Goal: Task Accomplishment & Management: Manage account settings

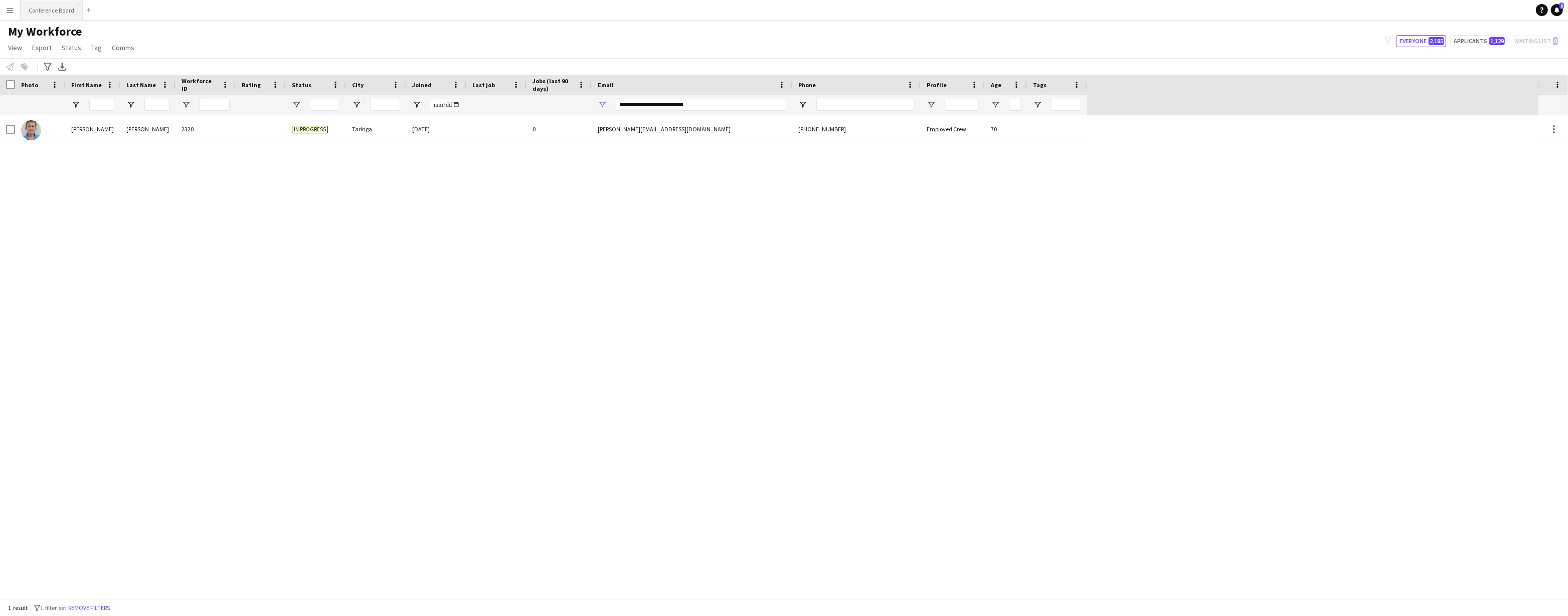
click at [47, 6] on button "Conference Board Close" at bounding box center [51, 11] width 62 height 19
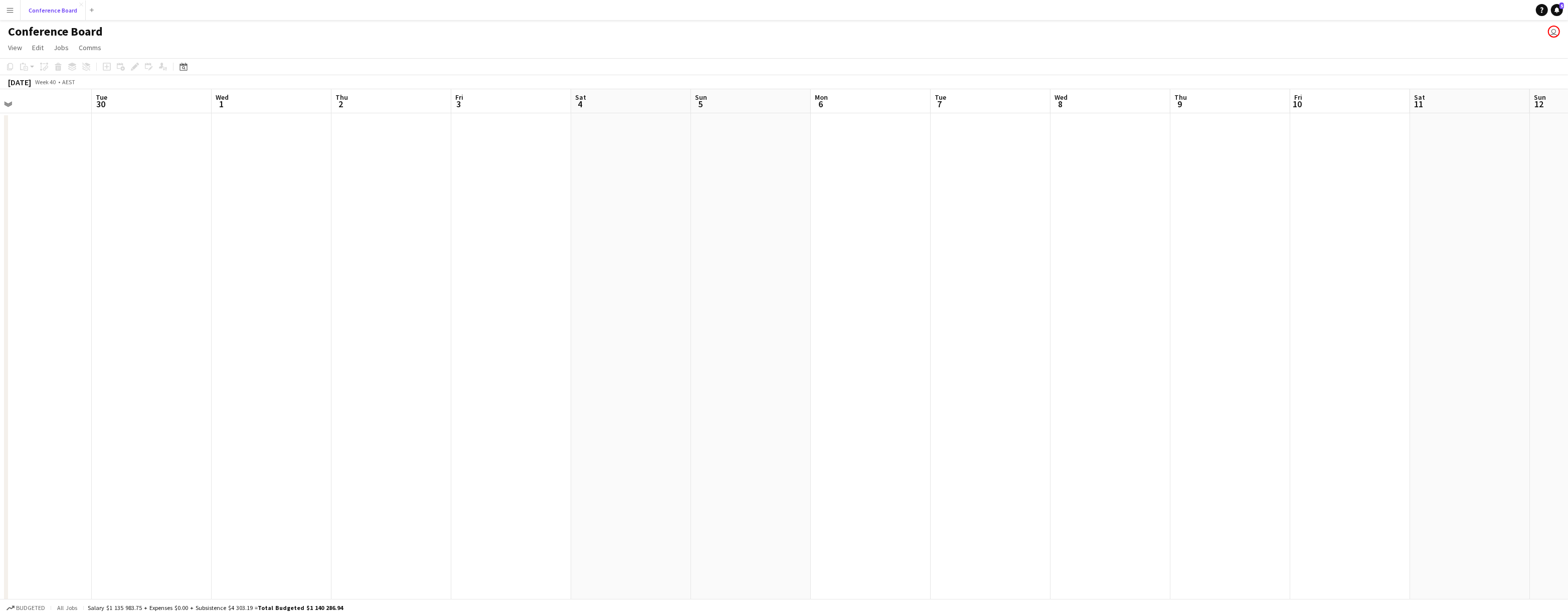
scroll to position [0, 266]
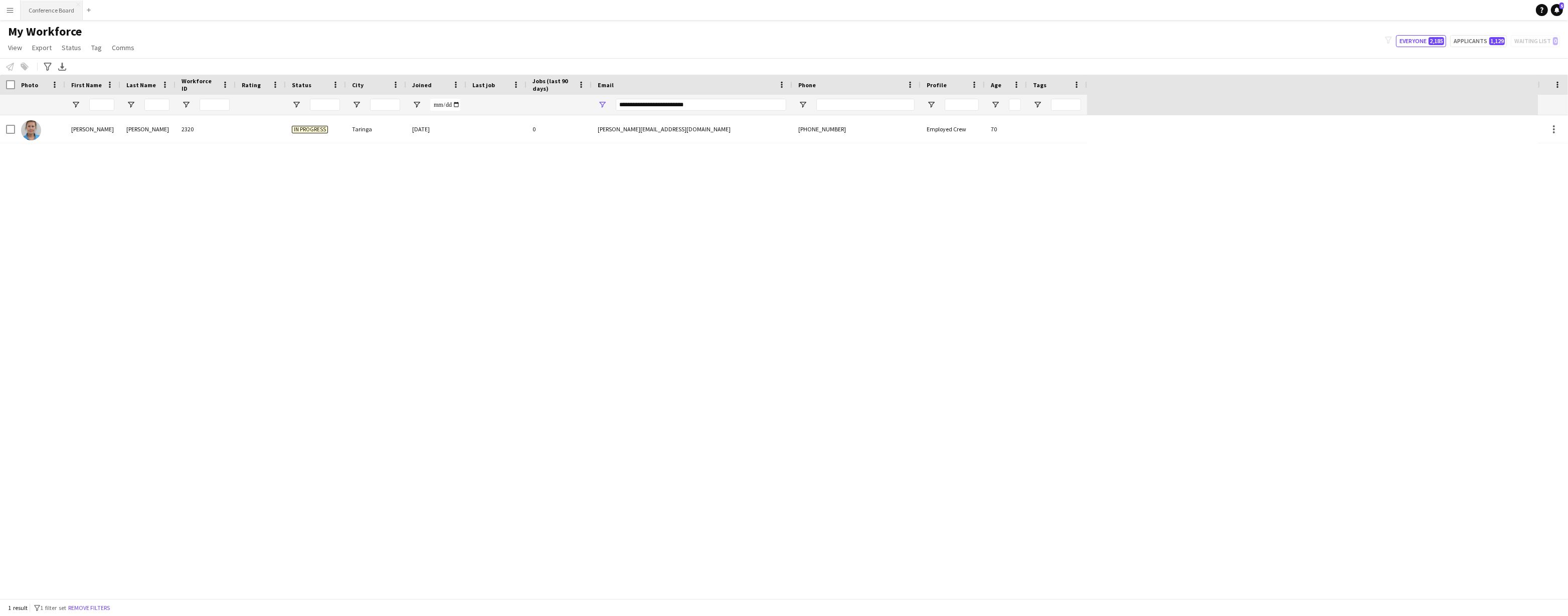
click at [42, 11] on button "Conference Board Close" at bounding box center [51, 11] width 62 height 19
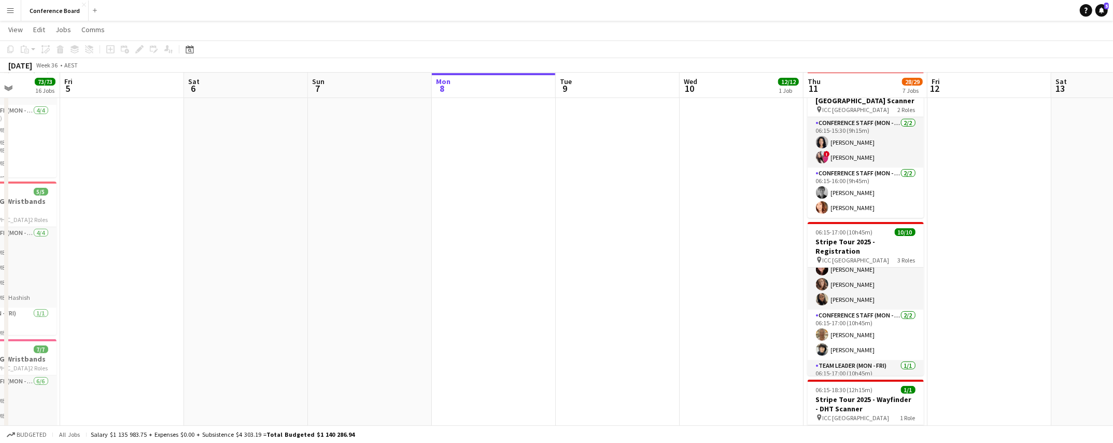
scroll to position [93, 0]
click at [833, 353] on app-card-role "Team Leader (Mon - Fri) 1/1 06:15-17:00 (10h45m) Isabel Macmaster" at bounding box center [865, 367] width 116 height 35
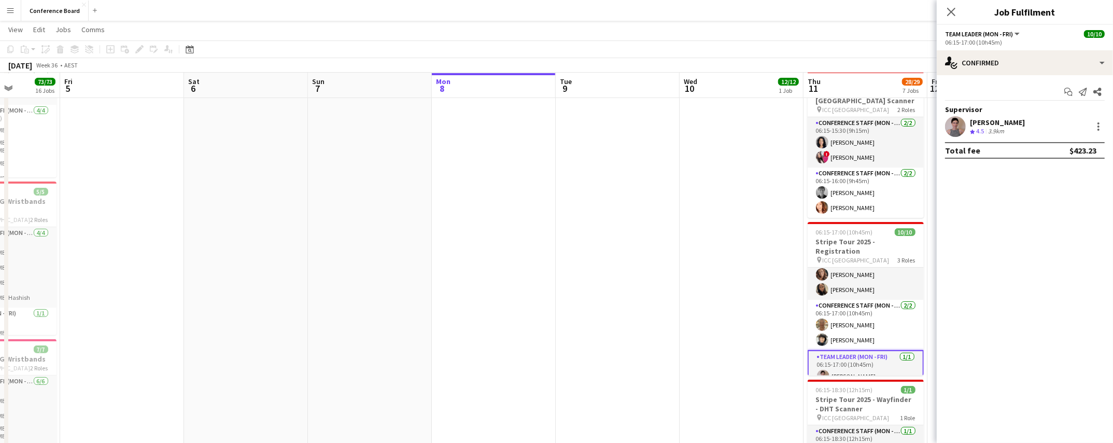
click at [957, 122] on app-user-avatar at bounding box center [955, 126] width 21 height 21
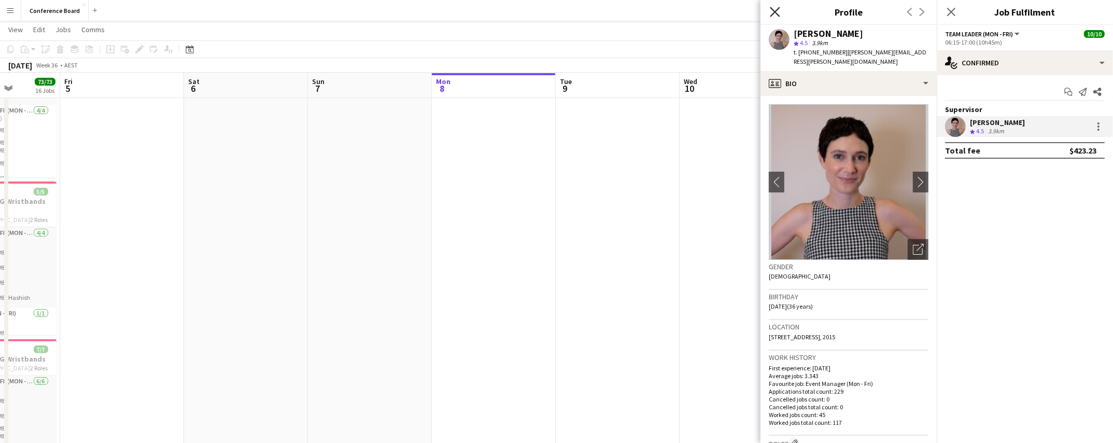
click at [778, 13] on icon "Close pop-in" at bounding box center [775, 12] width 10 height 10
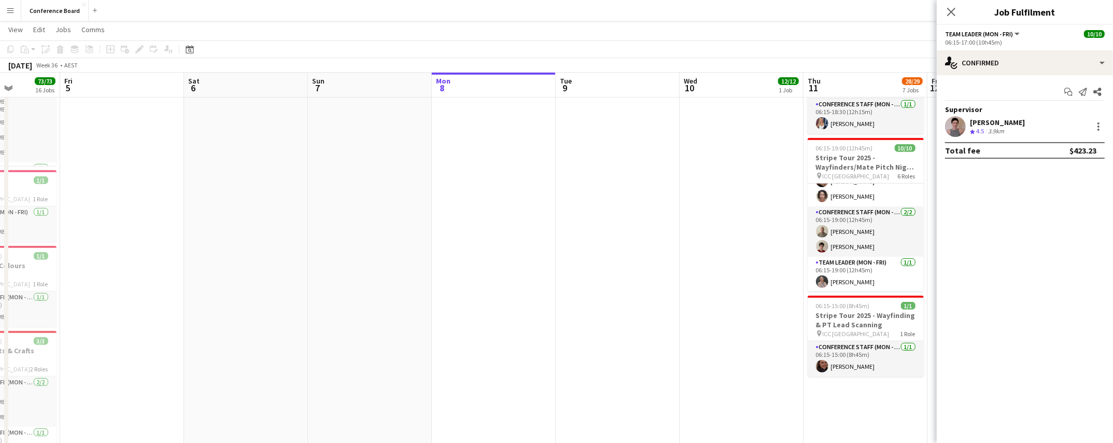
scroll to position [581, 0]
click at [821, 275] on app-user-avatar at bounding box center [822, 281] width 12 height 12
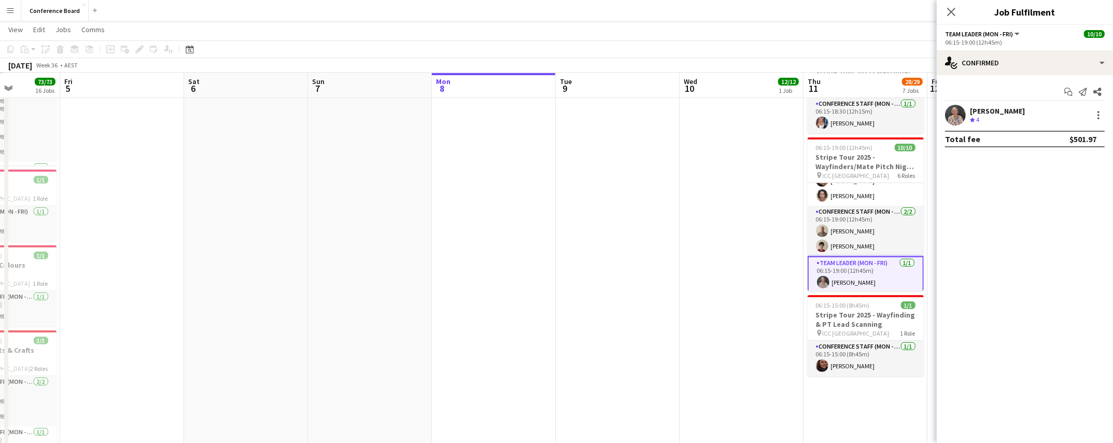
scroll to position [93, 0]
click at [957, 118] on app-user-avatar at bounding box center [955, 115] width 21 height 21
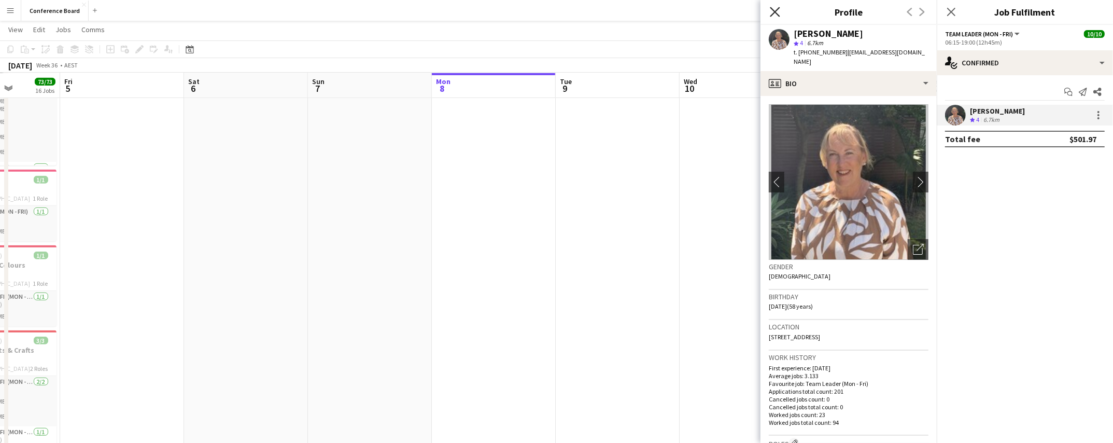
click at [774, 13] on icon at bounding box center [775, 12] width 10 height 10
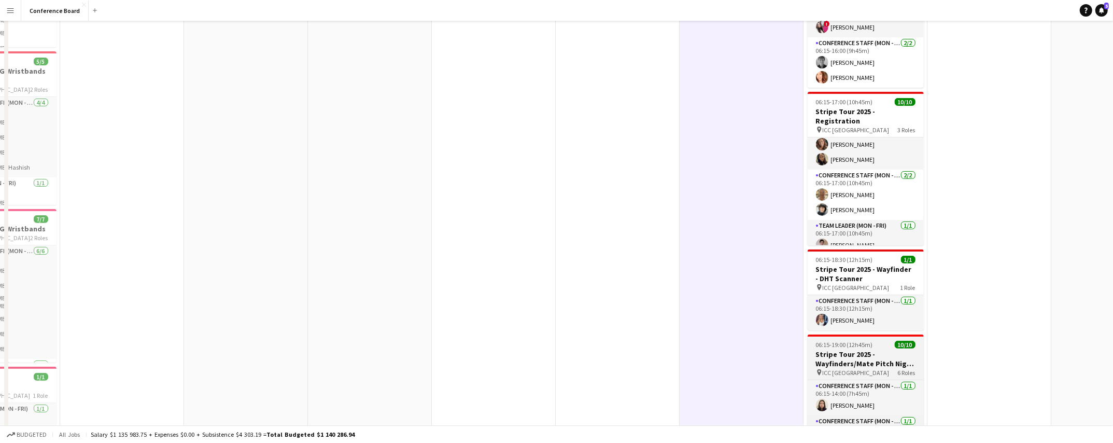
scroll to position [0, 0]
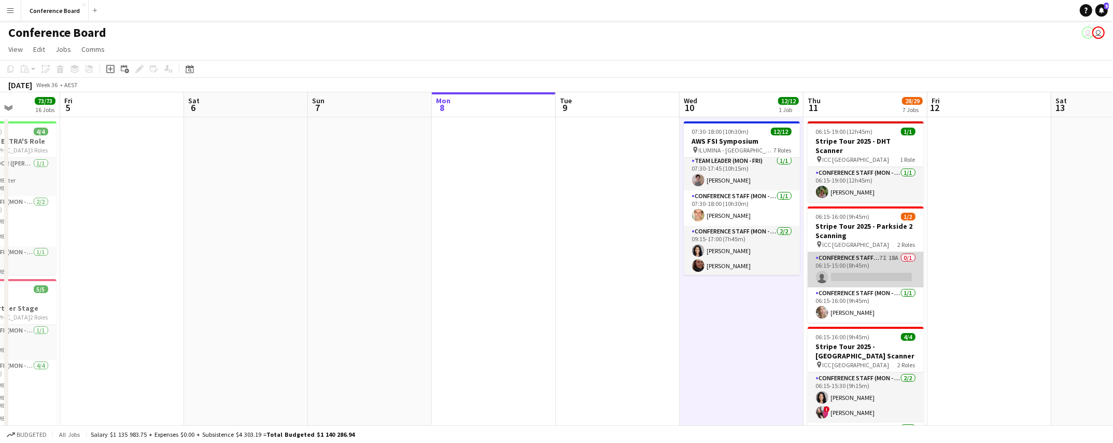
click at [855, 260] on app-card-role "Conference Staff (Mon - Fri) 7I 18A 0/1 06:15-15:00 (8h45m) single-neutral-acti…" at bounding box center [865, 269] width 116 height 35
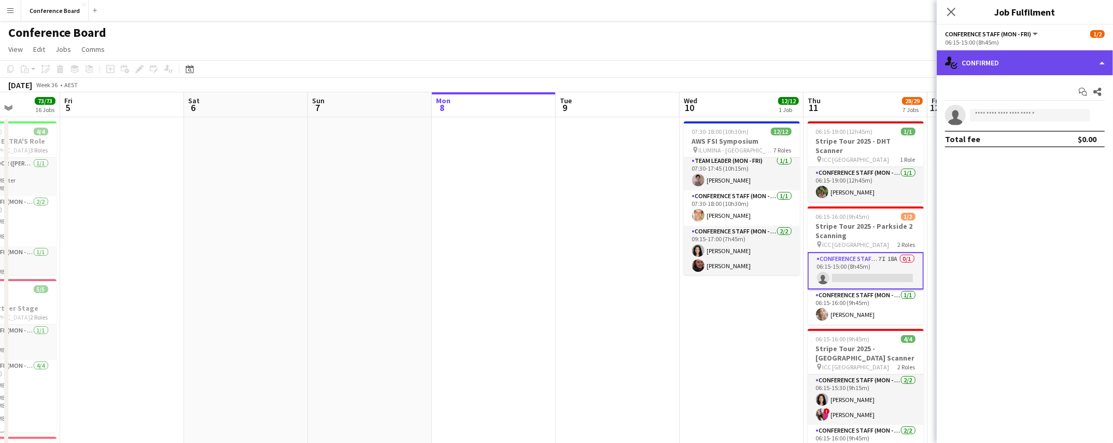
click at [1055, 58] on div "single-neutral-actions-check-2 Confirmed" at bounding box center [1024, 62] width 176 height 25
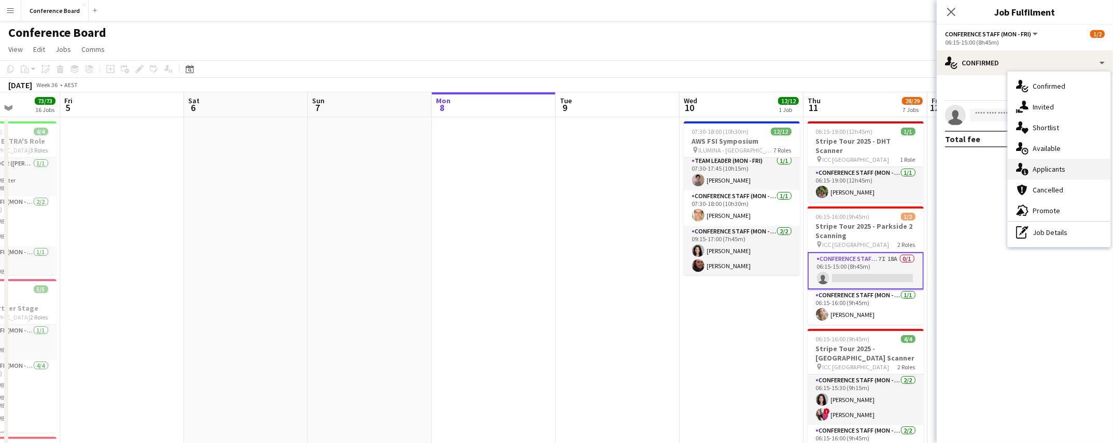
click at [1093, 176] on div "single-neutral-actions-information Applicants" at bounding box center [1058, 169] width 103 height 21
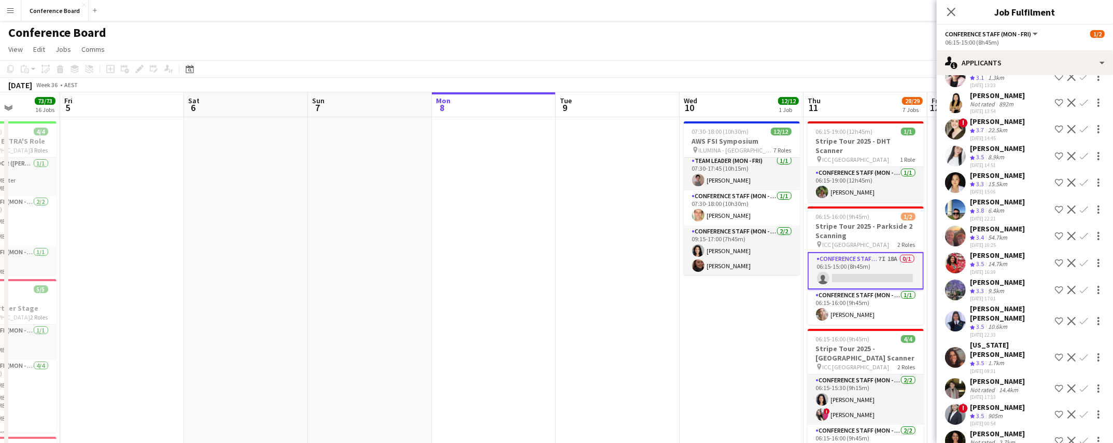
scroll to position [188, 0]
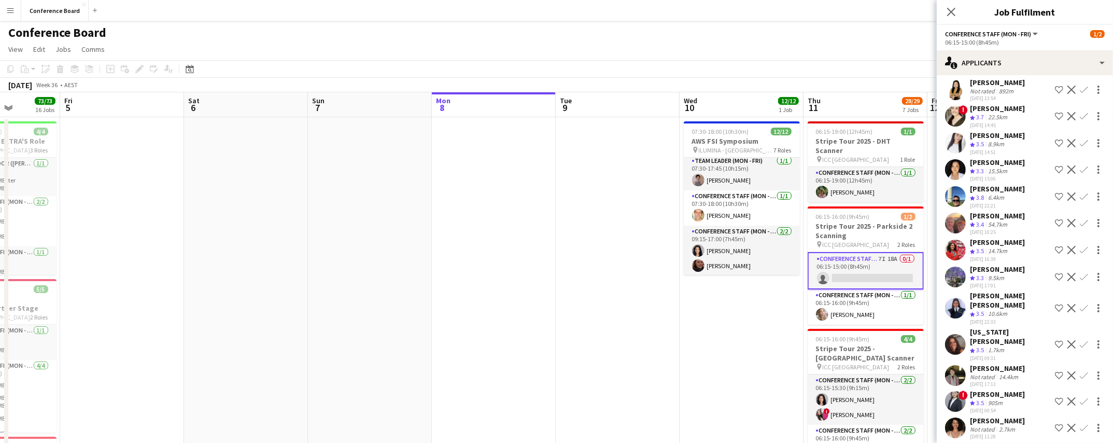
click at [1083, 219] on app-icon "Confirm" at bounding box center [1083, 223] width 8 height 8
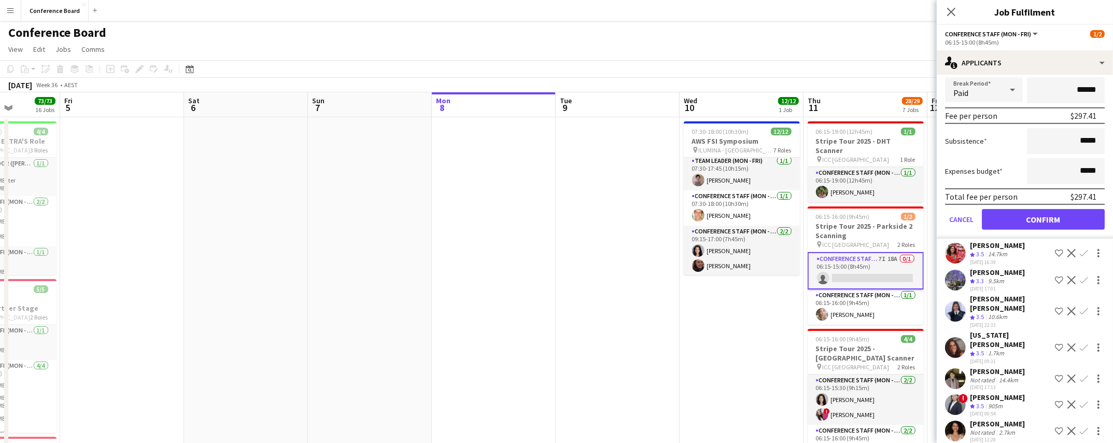
scroll to position [422, 0]
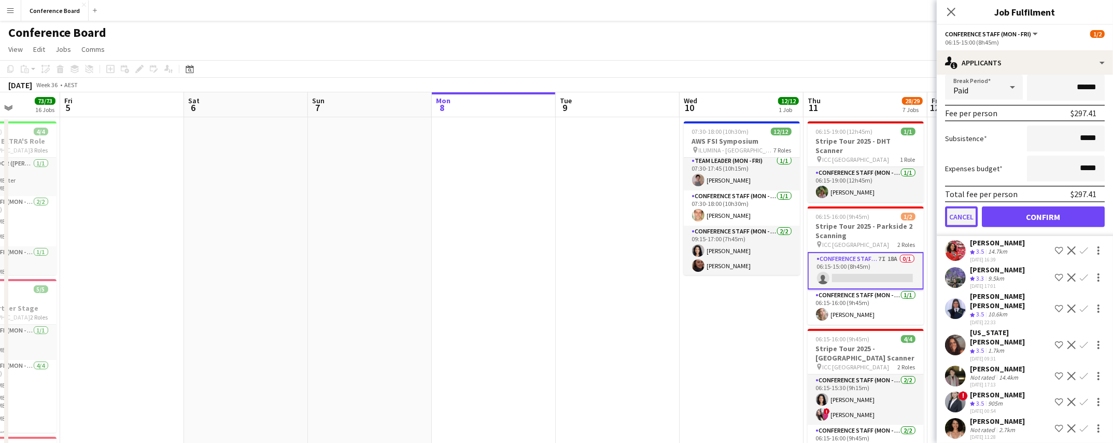
click at [962, 211] on button "Cancel" at bounding box center [961, 216] width 33 height 21
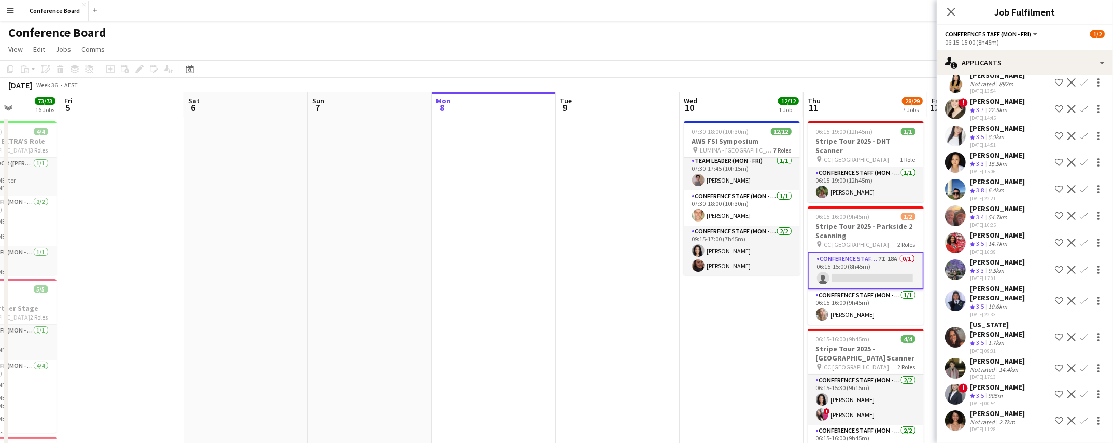
scroll to position [188, 0]
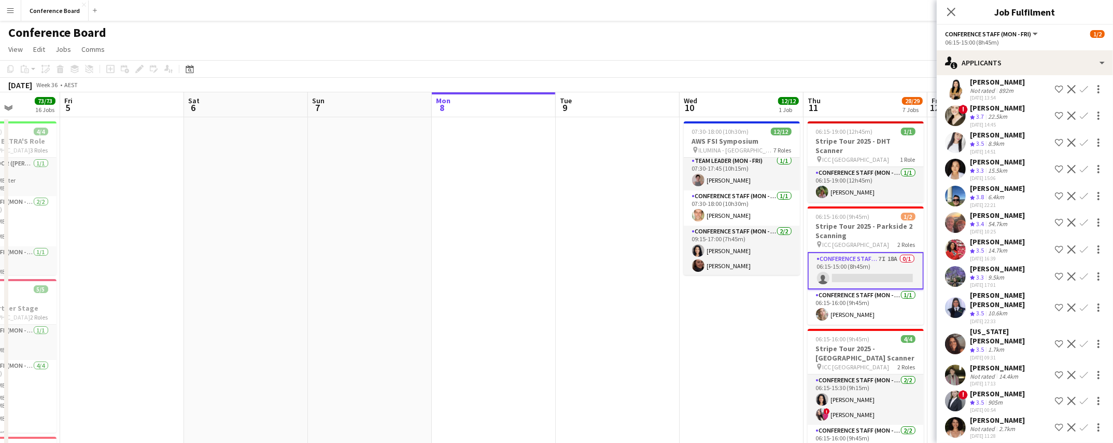
click at [1088, 371] on app-icon "Confirm" at bounding box center [1083, 375] width 8 height 8
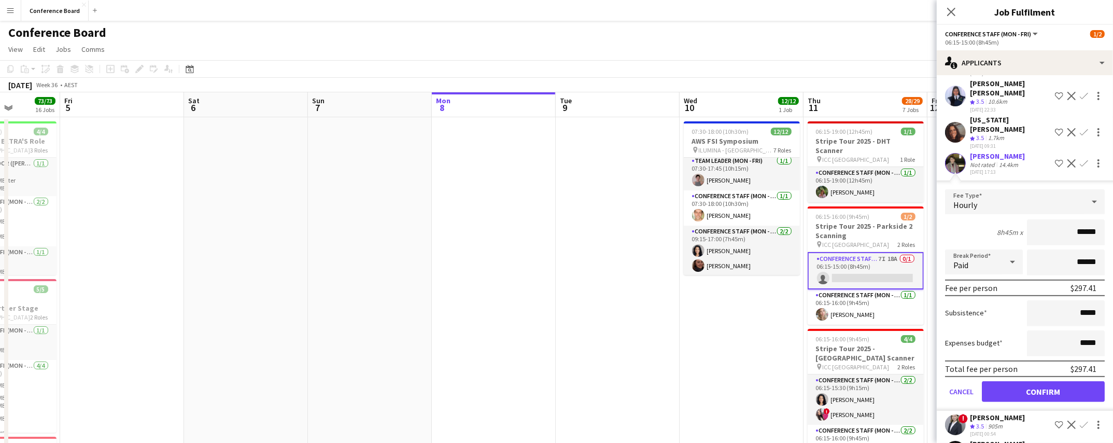
scroll to position [408, 0]
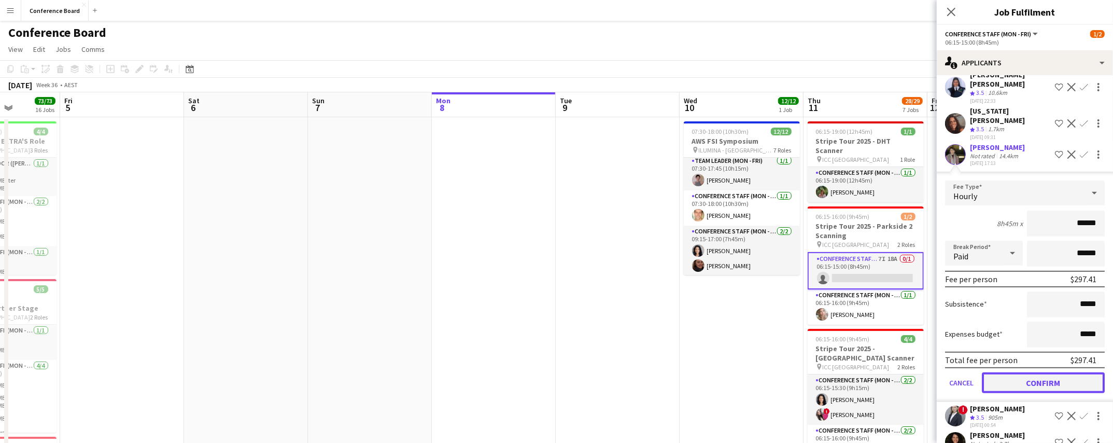
click at [1049, 372] on button "Confirm" at bounding box center [1043, 382] width 123 height 21
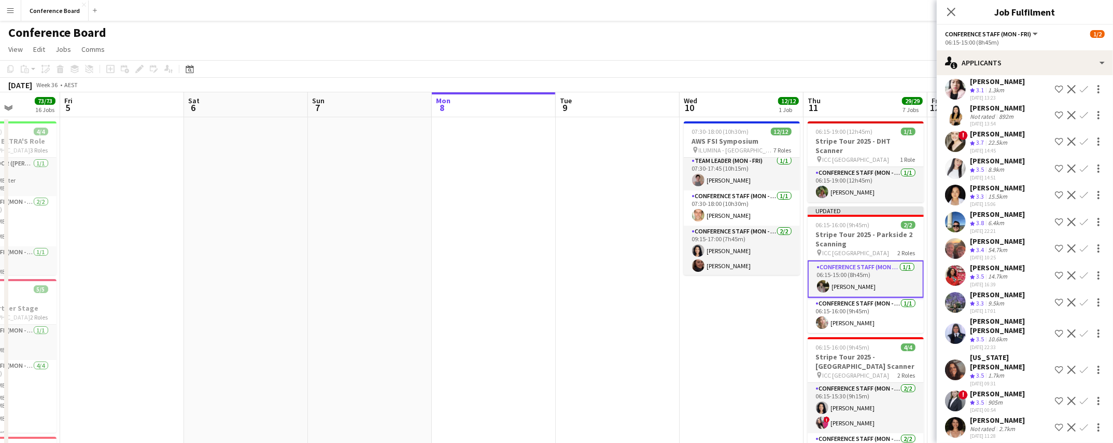
drag, startPoint x: 866, startPoint y: 77, endPoint x: 874, endPoint y: 77, distance: 7.8
click at [866, 78] on div "September 2025 Week 36 • AEST Publish 1 job Revert 1 job" at bounding box center [556, 85] width 1113 height 15
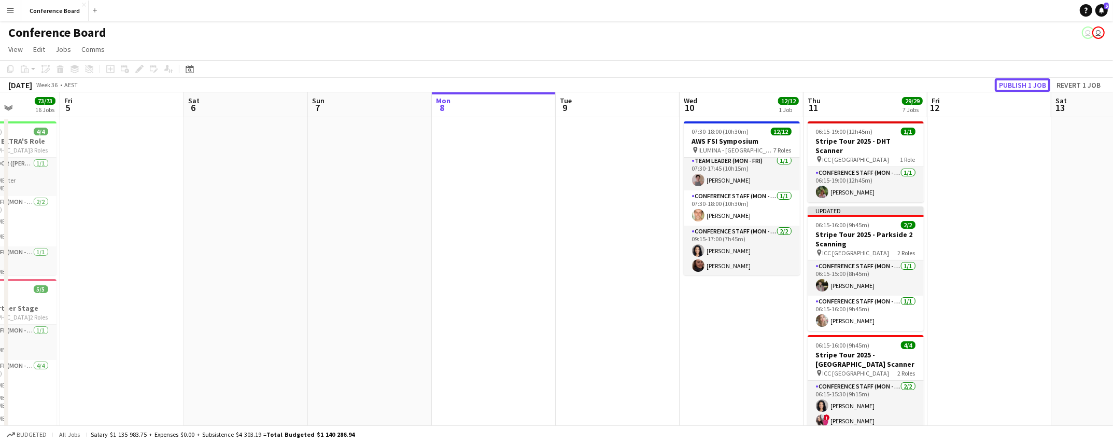
click at [1032, 85] on button "Publish 1 job" at bounding box center [1022, 84] width 55 height 13
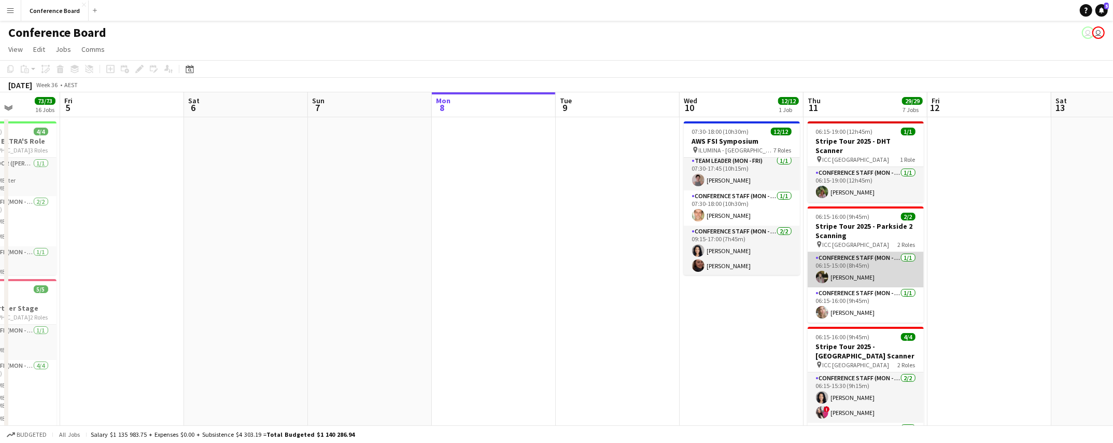
click at [848, 268] on app-card-role "Conference Staff (Mon - Fri) 1/1 06:15-15:00 (8h45m) Ketut Dewi" at bounding box center [865, 269] width 116 height 35
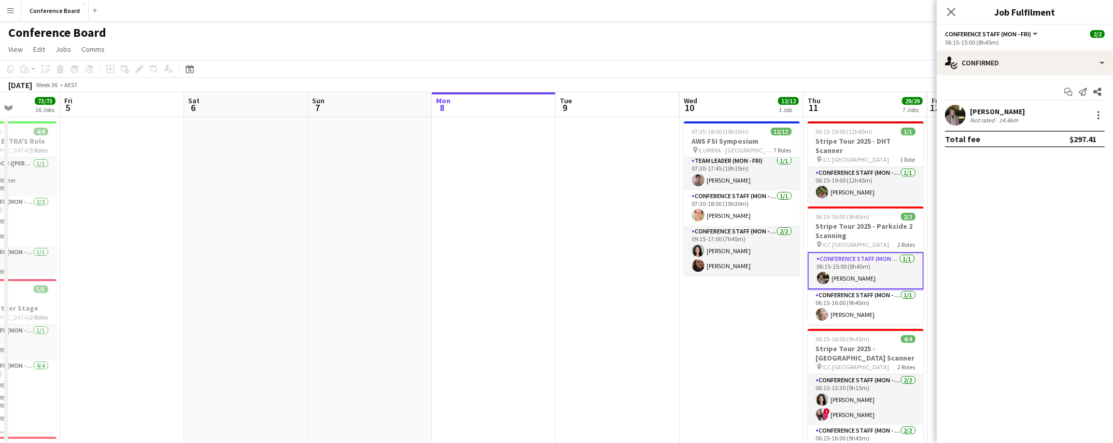
click at [964, 117] on app-user-avatar at bounding box center [955, 115] width 21 height 21
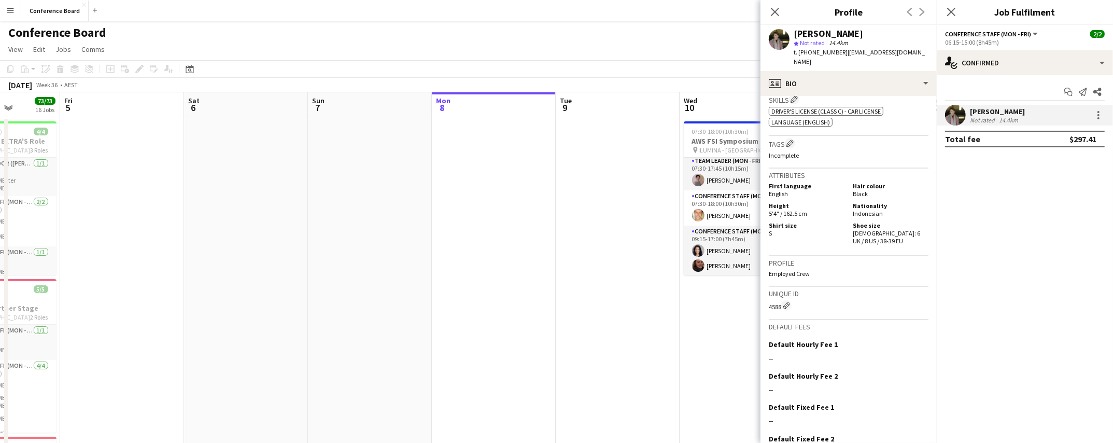
scroll to position [466, 0]
